Goal: Find specific page/section: Find specific page/section

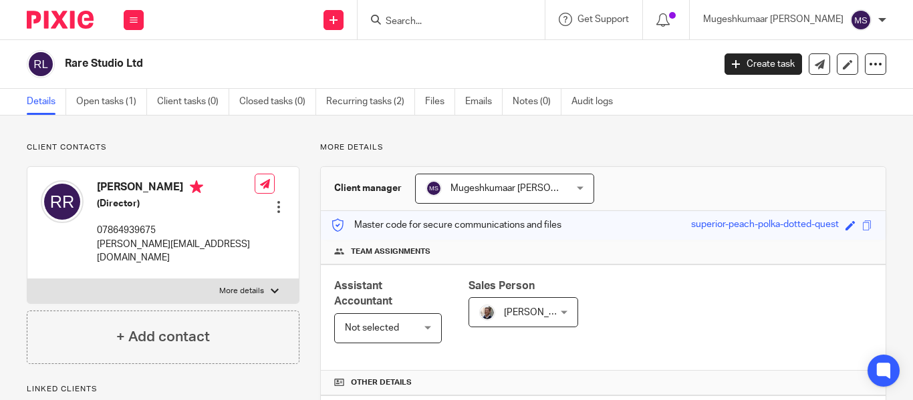
scroll to position [416, 0]
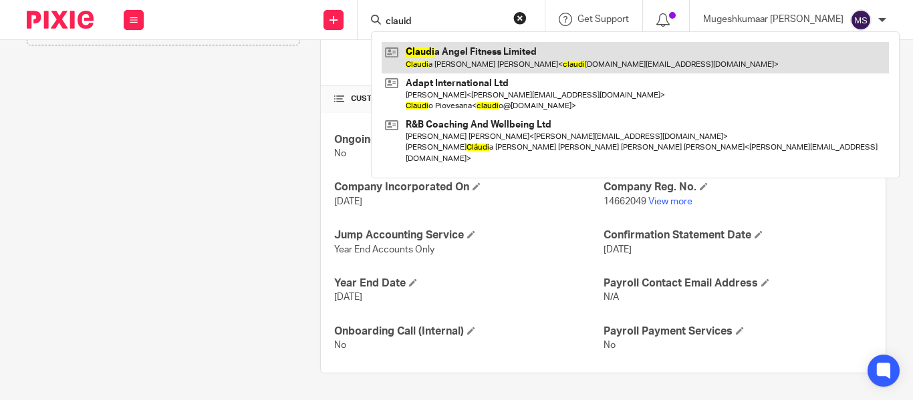
type input "clauid"
click at [479, 45] on link at bounding box center [635, 57] width 507 height 31
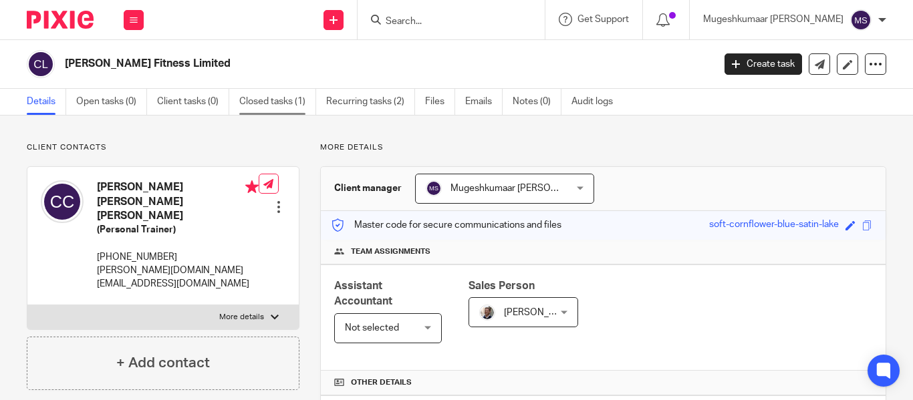
click at [267, 104] on link "Closed tasks (1)" at bounding box center [277, 102] width 77 height 26
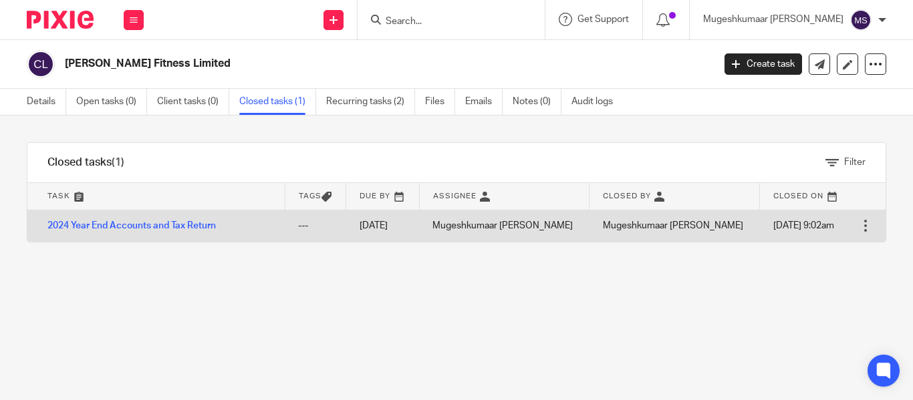
click at [265, 228] on td "2024 Year End Accounts and Tax Return" at bounding box center [155, 226] width 257 height 32
click at [246, 229] on td "2024 Year End Accounts and Tax Return" at bounding box center [155, 226] width 257 height 32
click at [166, 228] on link "2024 Year End Accounts and Tax Return" at bounding box center [131, 225] width 168 height 9
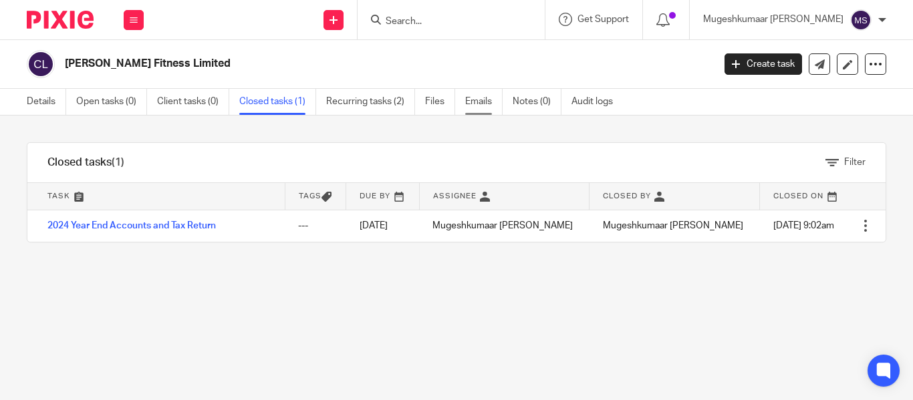
click at [487, 99] on link "Emails" at bounding box center [483, 102] width 37 height 26
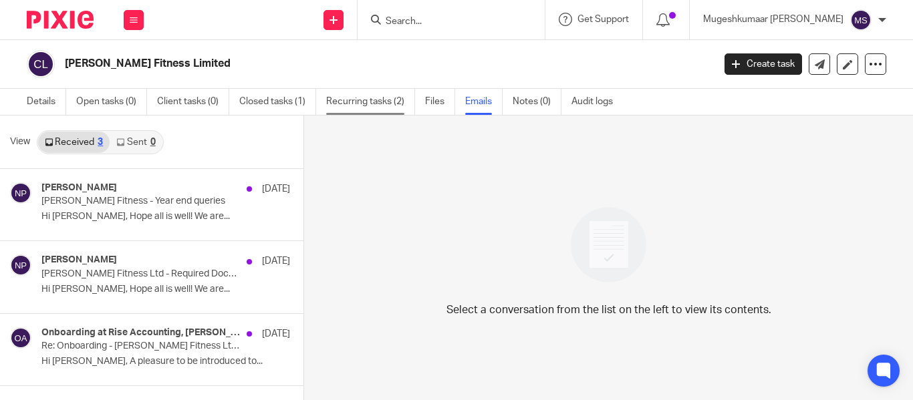
click at [388, 97] on link "Recurring tasks (2)" at bounding box center [370, 102] width 89 height 26
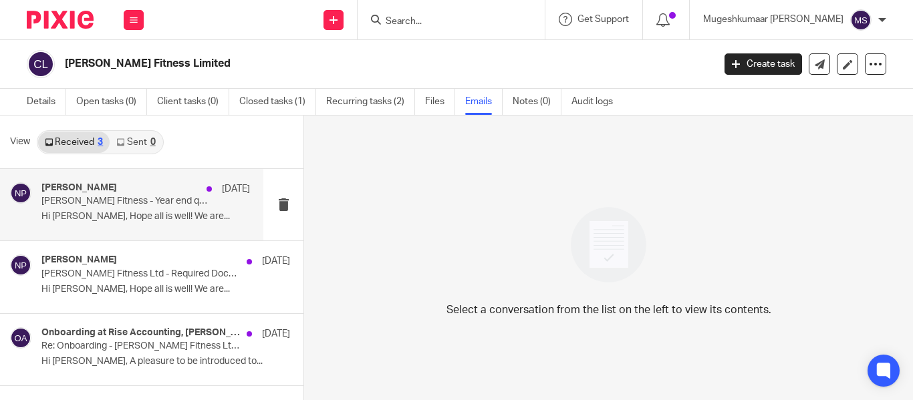
click at [159, 186] on div "Nithu Premaanand 6 Aug" at bounding box center [145, 188] width 209 height 13
click at [120, 213] on p "Hi Claudia, Hope all is well! We are..." at bounding box center [145, 216] width 209 height 11
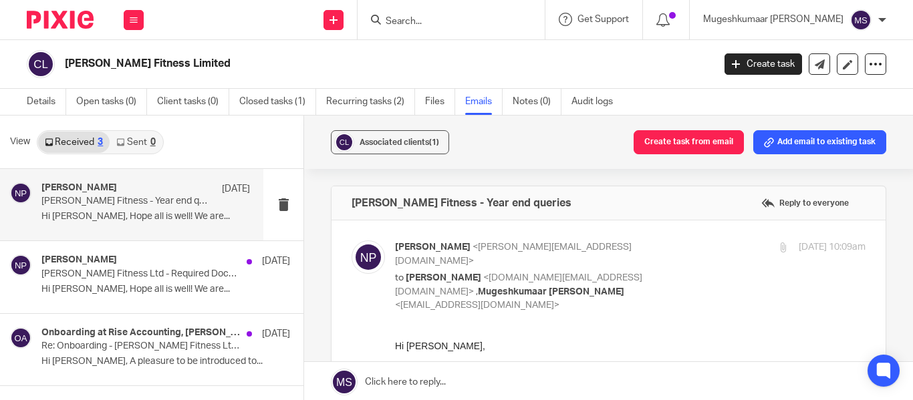
scroll to position [152, 0]
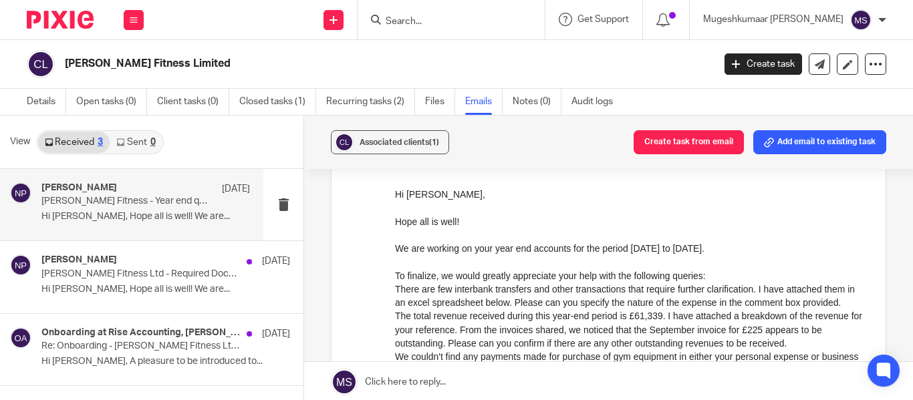
click at [539, 251] on div "We are working on your year end accounts for the period 7th November 2023 to 30…" at bounding box center [630, 247] width 471 height 13
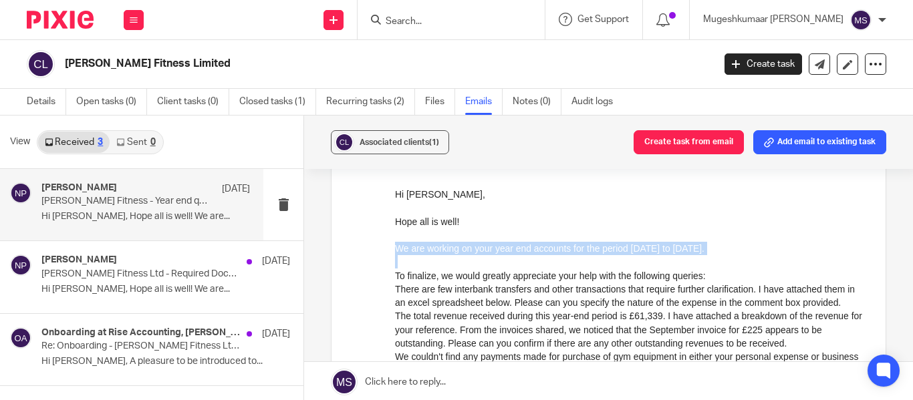
click at [539, 251] on div "We are working on your year end accounts for the period 7th November 2023 to 30…" at bounding box center [630, 247] width 471 height 13
click at [543, 261] on div at bounding box center [630, 261] width 471 height 13
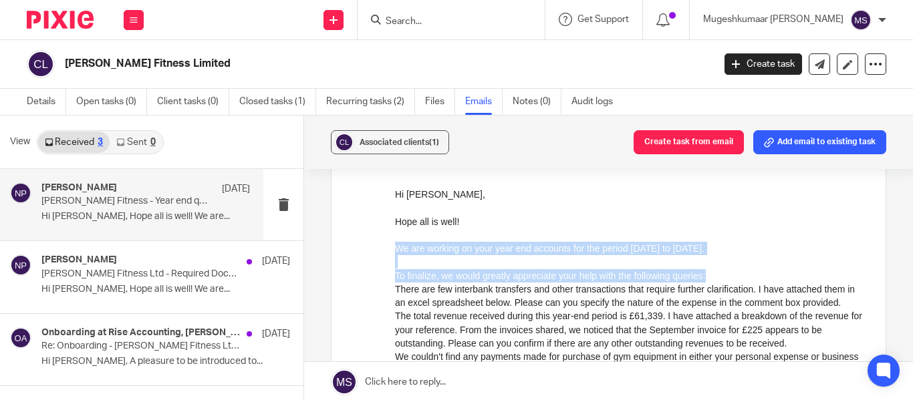
drag, startPoint x: 656, startPoint y: 264, endPoint x: 396, endPoint y: 250, distance: 261.0
click at [396, 250] on div "Hi Claudia, Hope all is well! We are working on your year end accounts for the …" at bounding box center [630, 384] width 471 height 395
copy div "We are working on your year end accounts for the period 7th November 2023 to 30…"
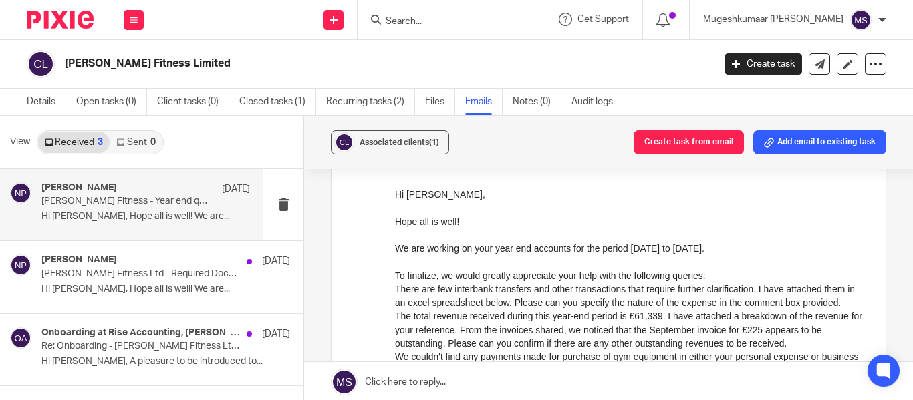
click at [557, 282] on li "There are few interbank transfers and other transactions that require further c…" at bounding box center [630, 295] width 471 height 27
click at [428, 21] on input "Search" at bounding box center [444, 22] width 120 height 12
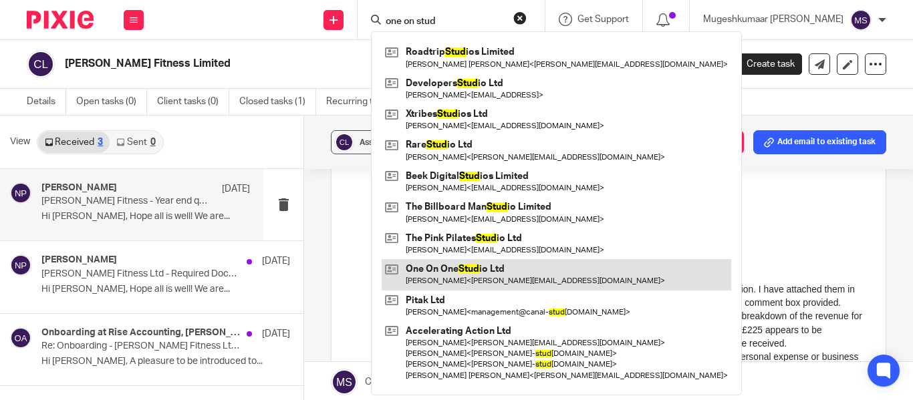
type input "one on stud"
click at [493, 267] on link at bounding box center [557, 274] width 350 height 31
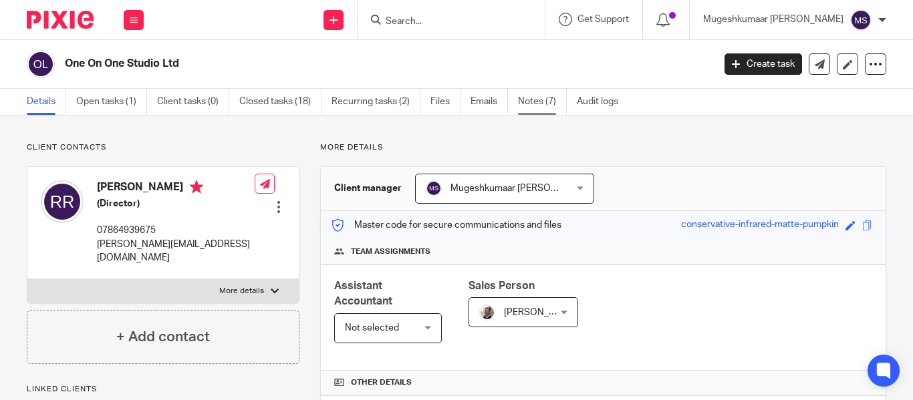
click at [532, 105] on link "Notes (7)" at bounding box center [542, 102] width 49 height 26
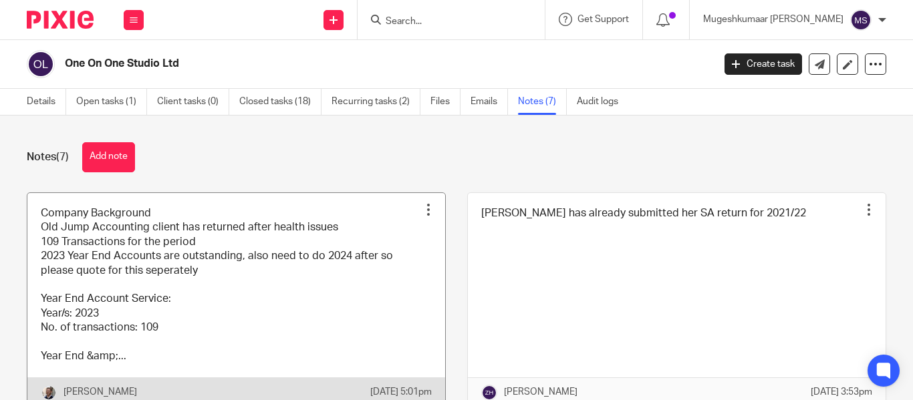
click at [223, 265] on link at bounding box center [236, 300] width 418 height 215
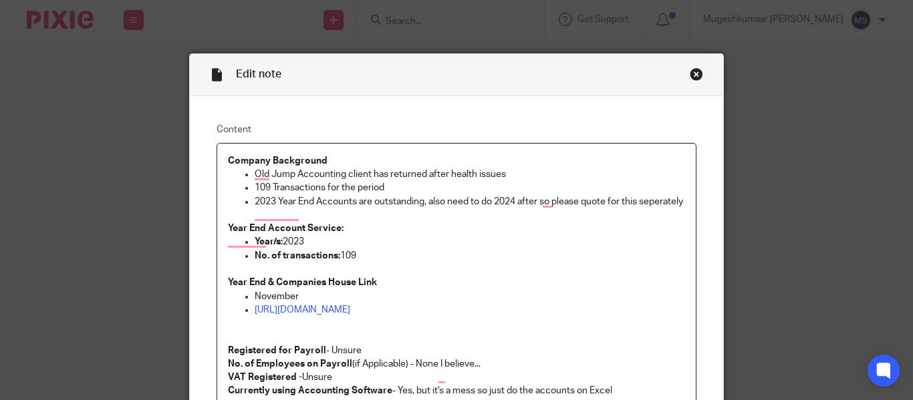
click at [694, 72] on div "Close this dialog window" at bounding box center [696, 74] width 13 height 13
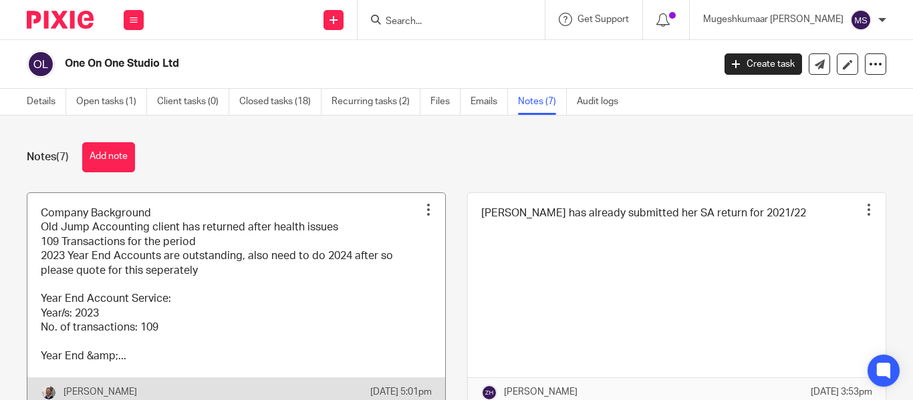
click at [356, 238] on link at bounding box center [236, 300] width 418 height 215
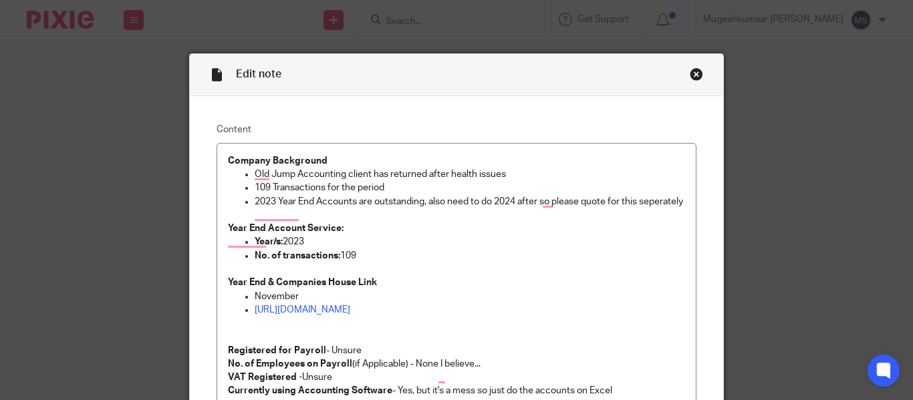
click at [690, 76] on div "Close this dialog window" at bounding box center [696, 74] width 13 height 13
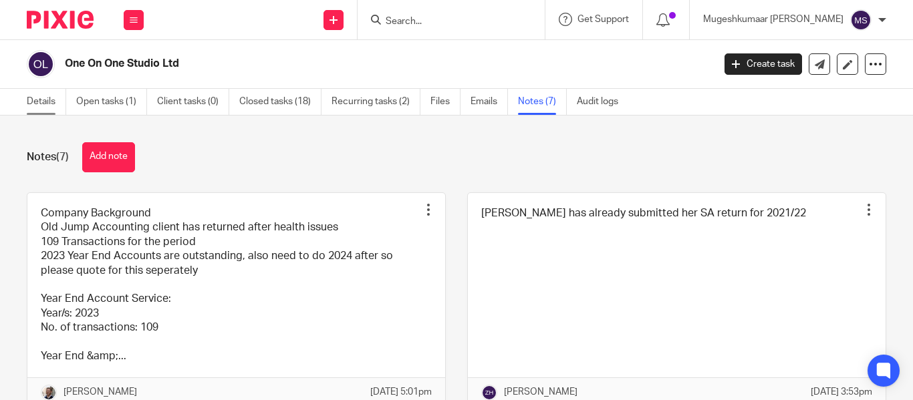
click at [42, 96] on link "Details" at bounding box center [46, 102] width 39 height 26
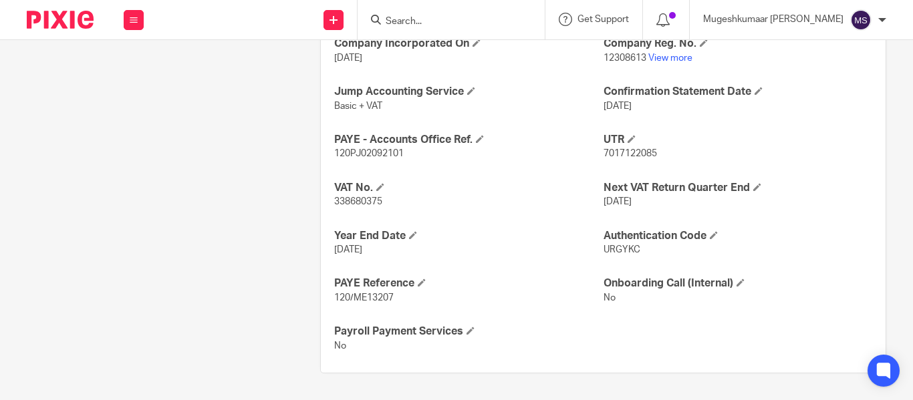
scroll to position [559, 0]
click at [433, 16] on input "Search" at bounding box center [444, 22] width 120 height 12
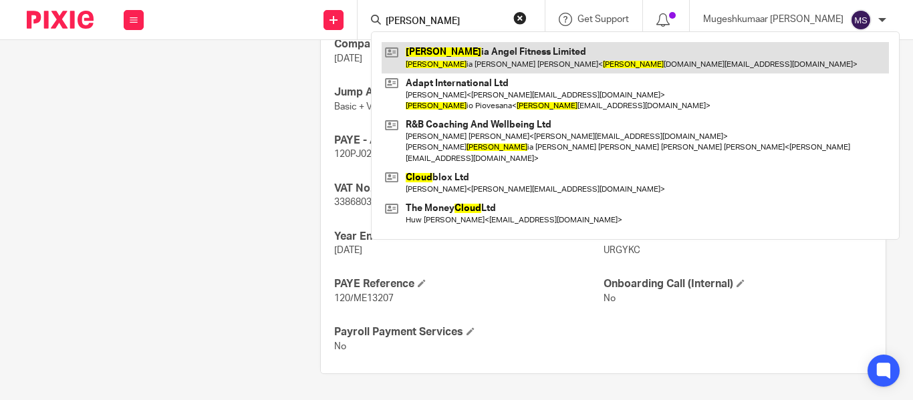
type input "[PERSON_NAME]"
click at [516, 59] on link at bounding box center [635, 57] width 507 height 31
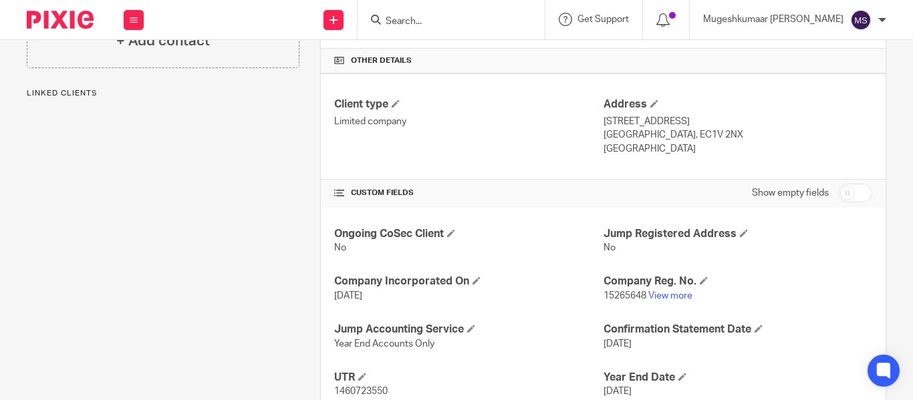
scroll to position [464, 0]
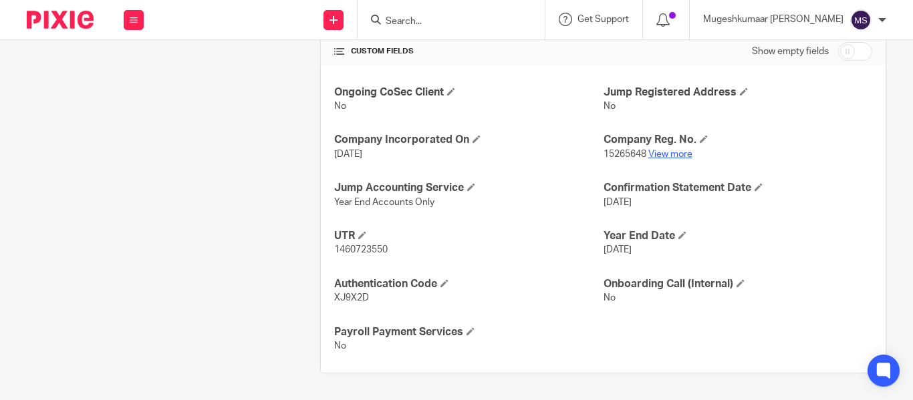
click at [662, 154] on link "View more" at bounding box center [670, 154] width 44 height 9
